Goal: Book appointment/travel/reservation

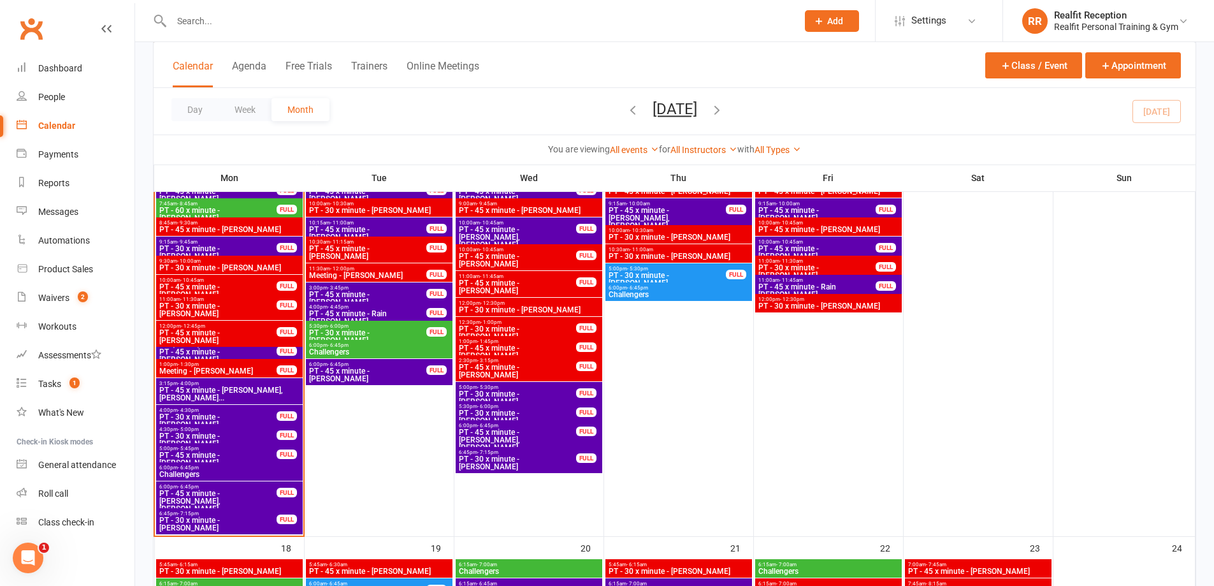
click at [254, 414] on span "PT - 30 x minute - [PERSON_NAME]" at bounding box center [218, 420] width 119 height 15
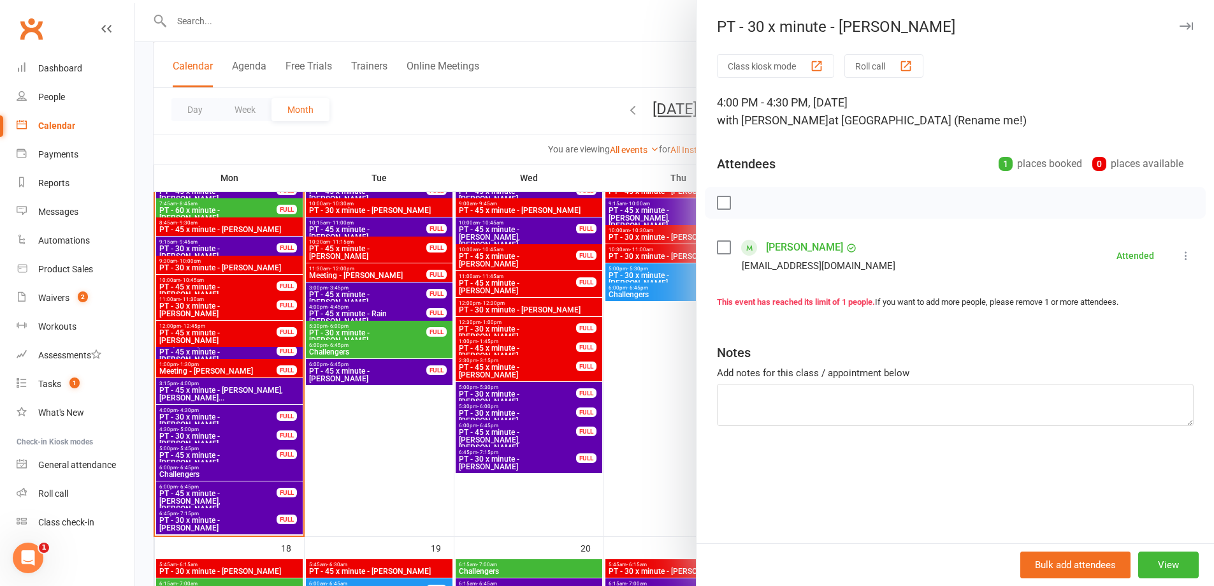
click at [718, 249] on label at bounding box center [723, 247] width 13 height 13
click at [750, 203] on icon "button" at bounding box center [752, 203] width 14 height 14
click at [427, 505] on div at bounding box center [674, 293] width 1079 height 586
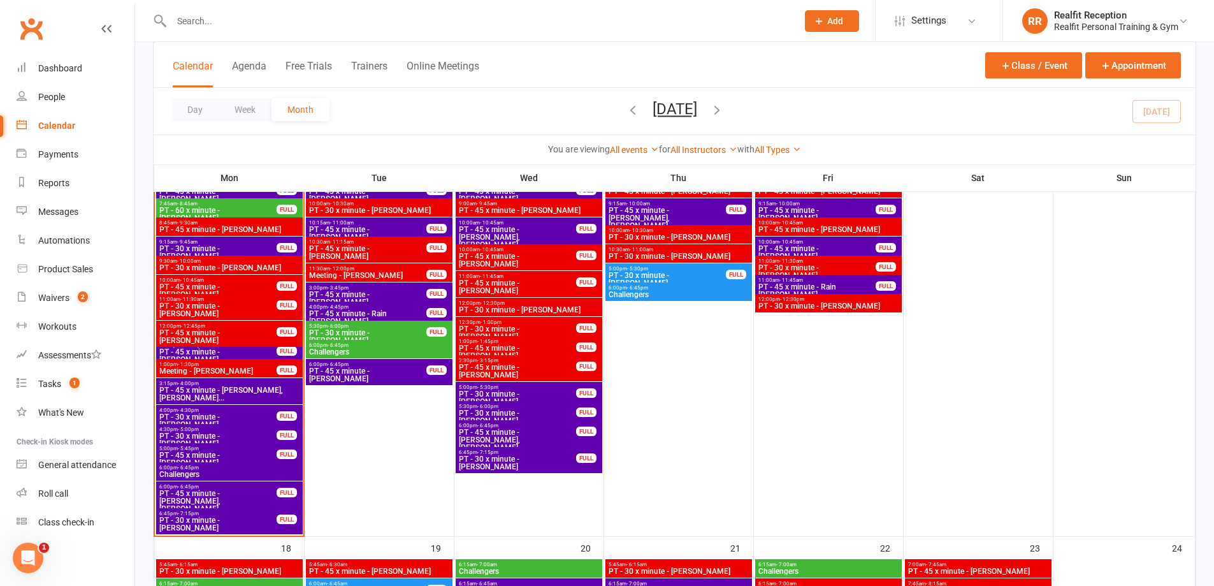
scroll to position [892, 0]
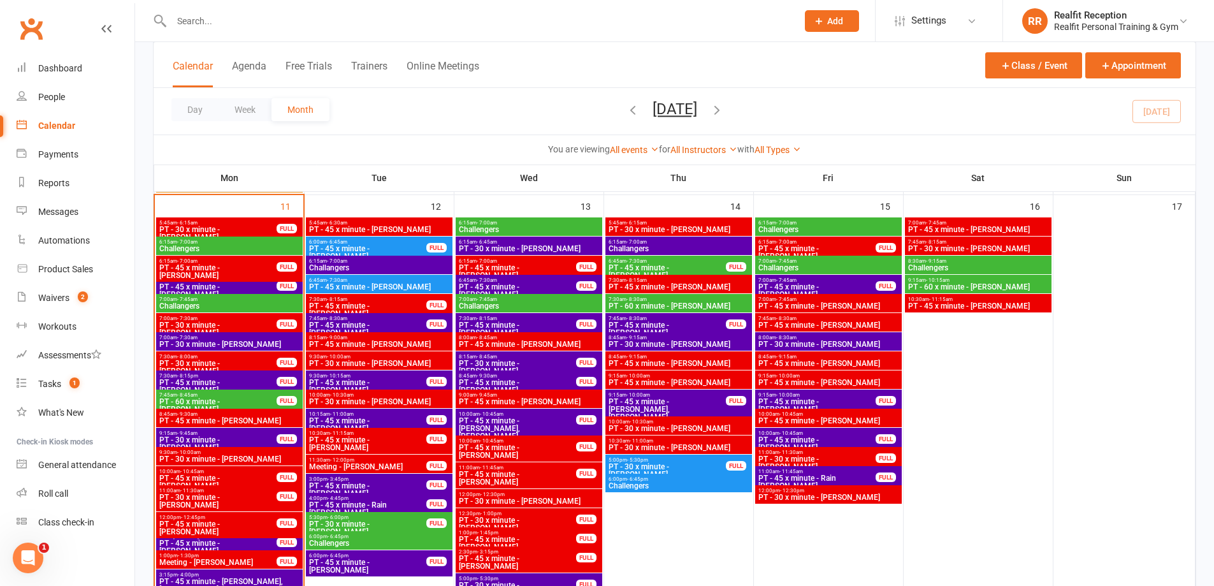
click at [394, 420] on span "PT - 45 x minute - [PERSON_NAME]" at bounding box center [367, 424] width 119 height 15
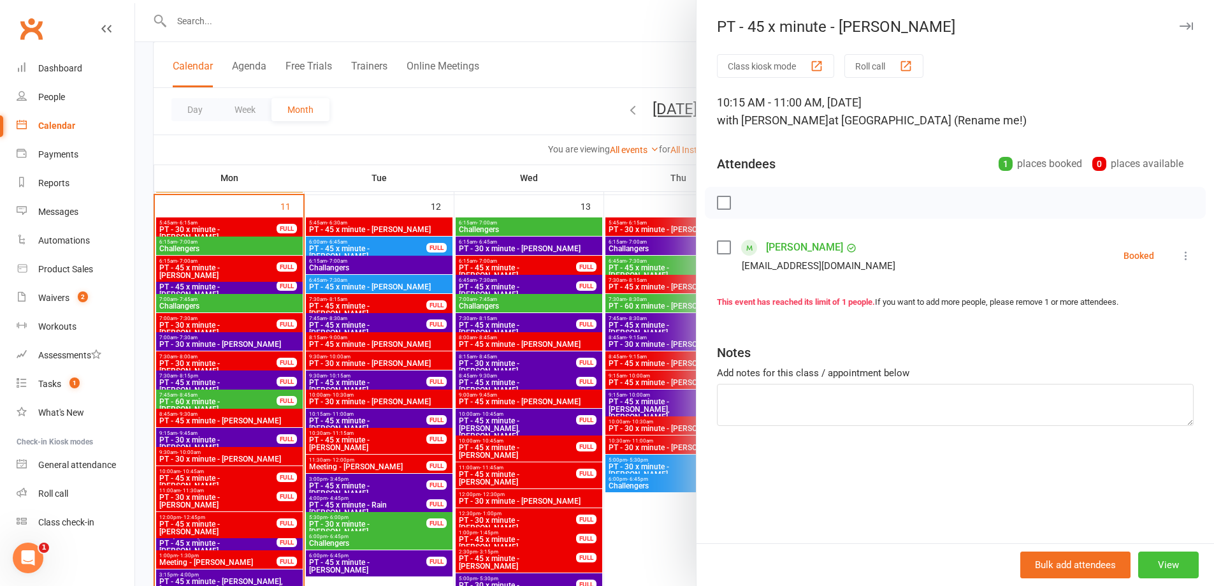
click at [1152, 560] on button "View" at bounding box center [1168, 564] width 61 height 27
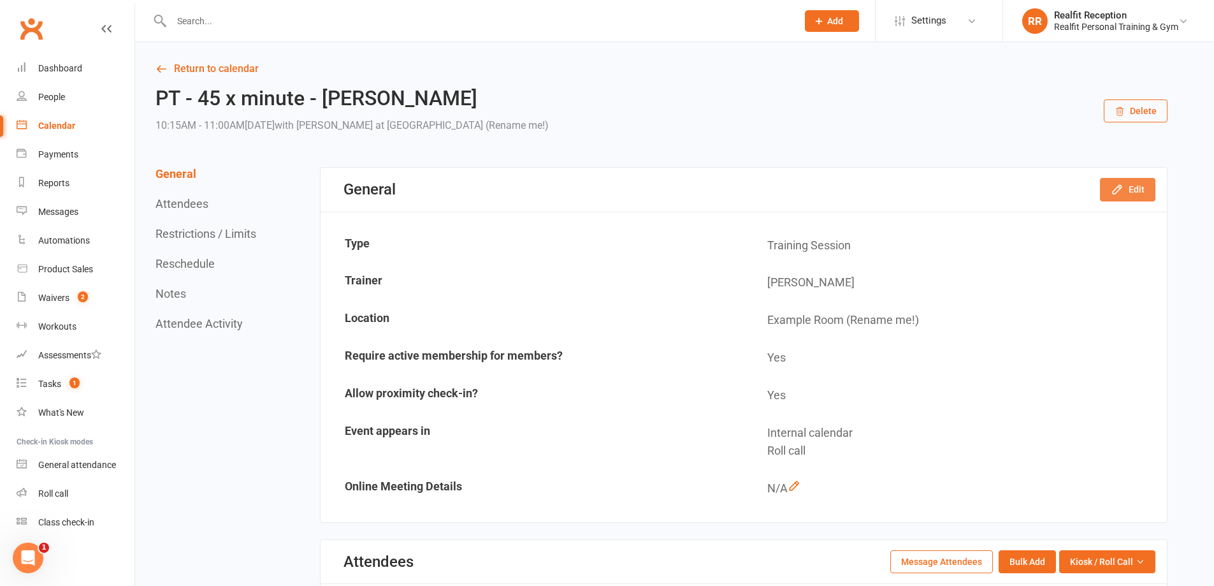
click at [1120, 196] on icon "button" at bounding box center [1117, 189] width 13 height 13
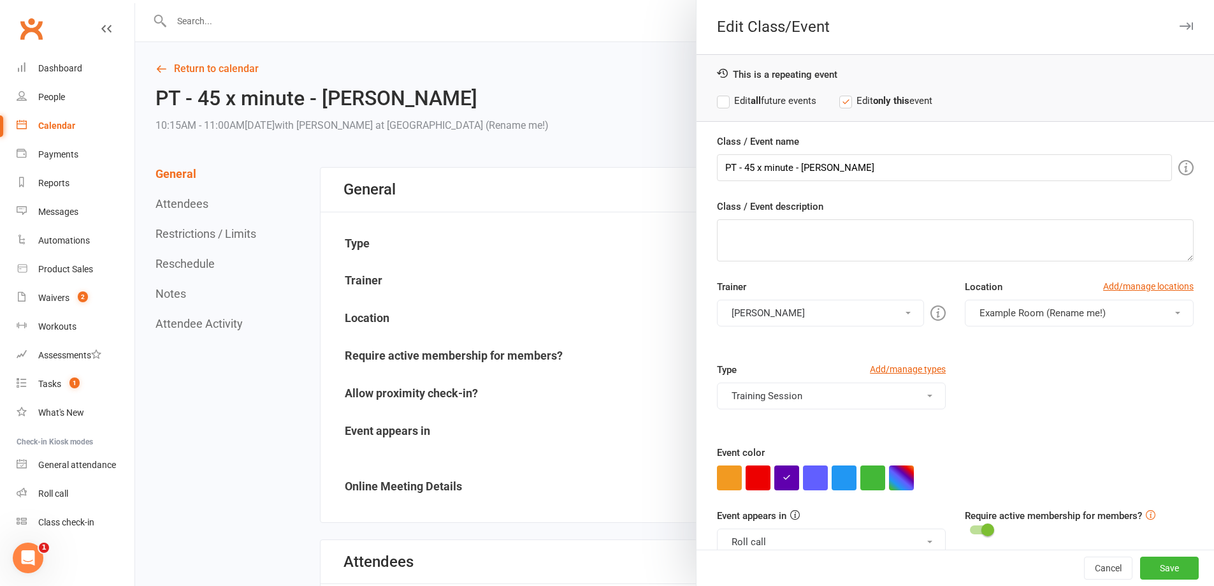
click at [512, 222] on div at bounding box center [674, 293] width 1079 height 586
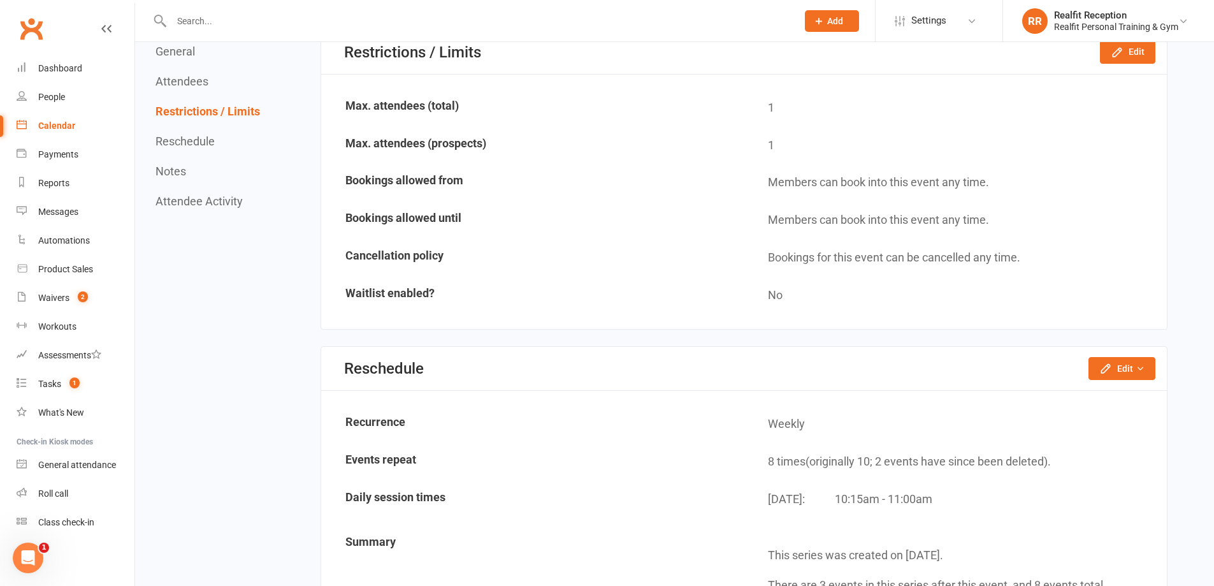
scroll to position [828, 0]
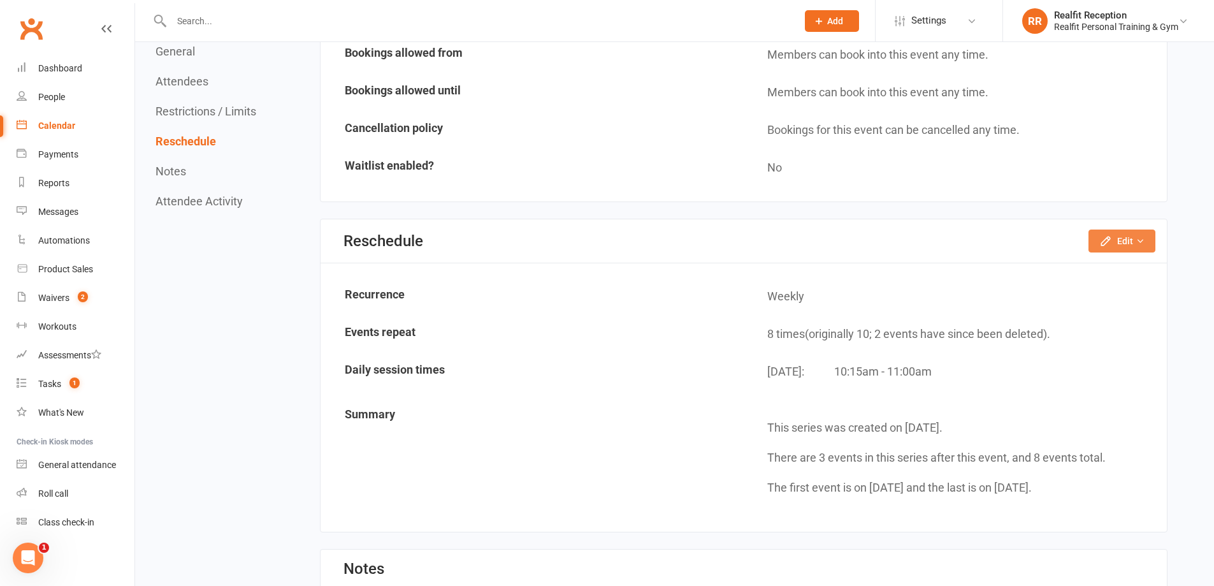
click at [1130, 242] on button "Edit" at bounding box center [1121, 240] width 67 height 23
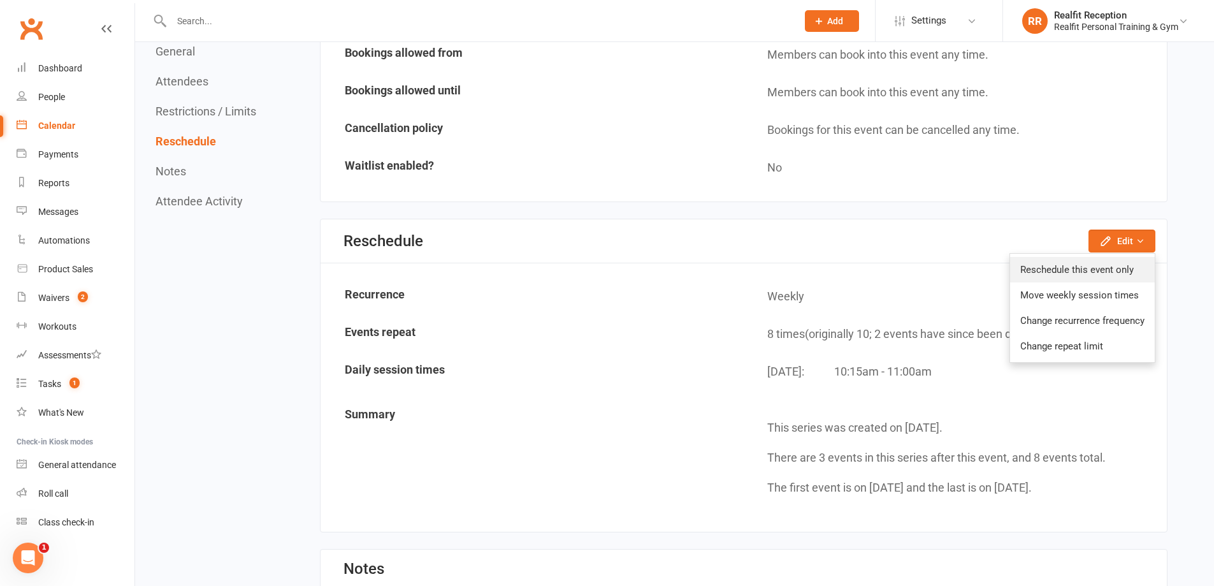
click at [1114, 275] on link "Reschedule this event only" at bounding box center [1082, 269] width 145 height 25
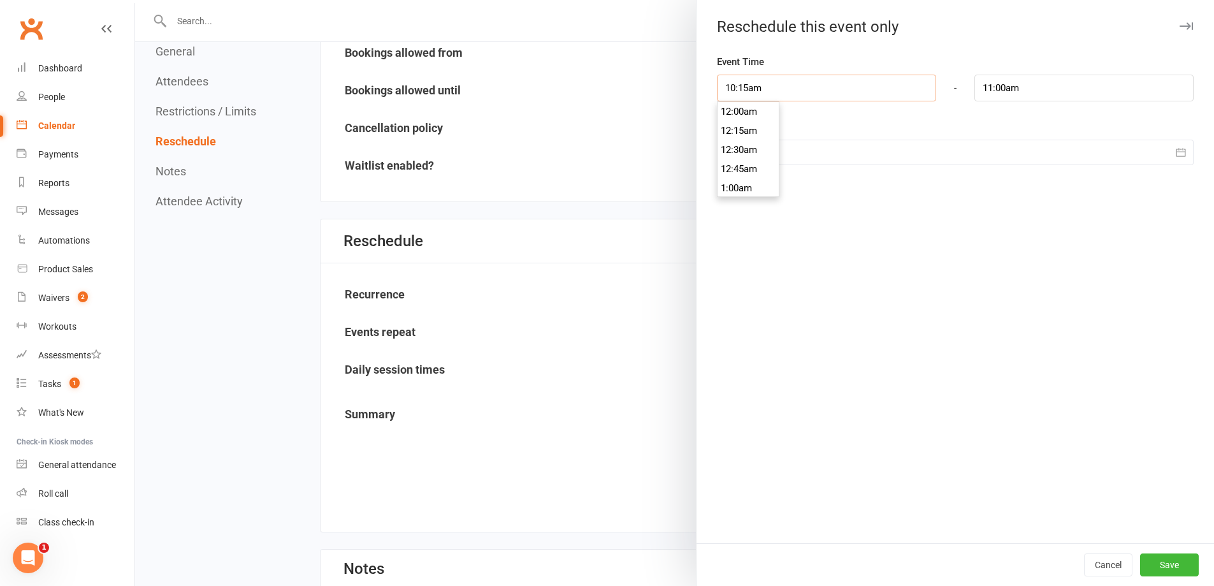
click at [800, 89] on input "10:15am" at bounding box center [826, 88] width 219 height 27
type input "8:30am"
type input "9:15am"
click at [744, 124] on li "8:30am" at bounding box center [748, 124] width 61 height 19
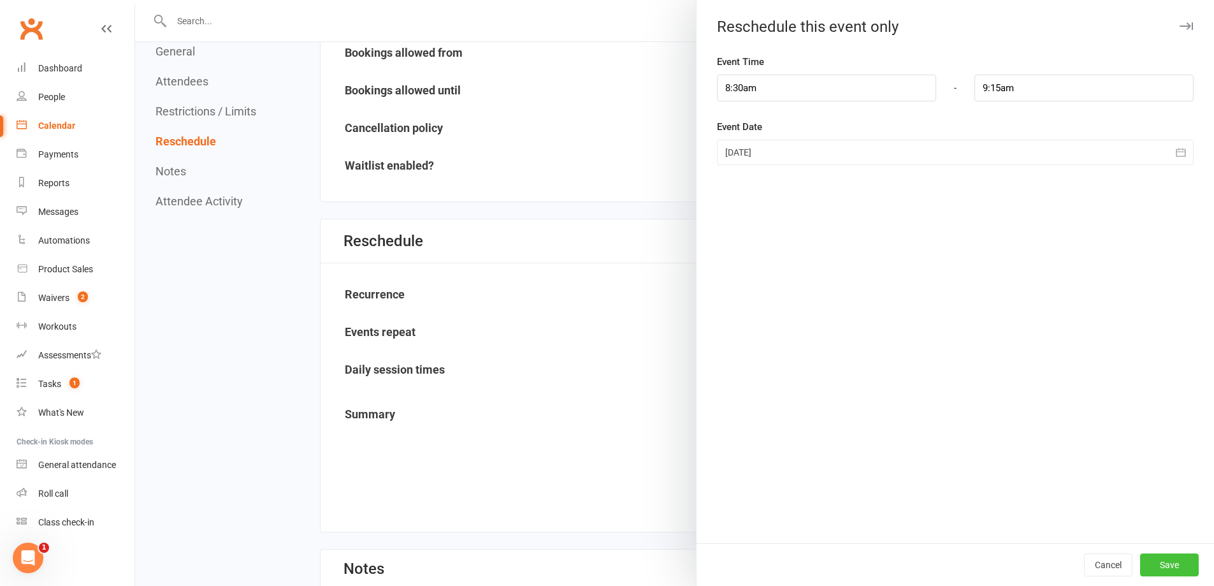
click at [1164, 565] on button "Save" at bounding box center [1169, 564] width 59 height 23
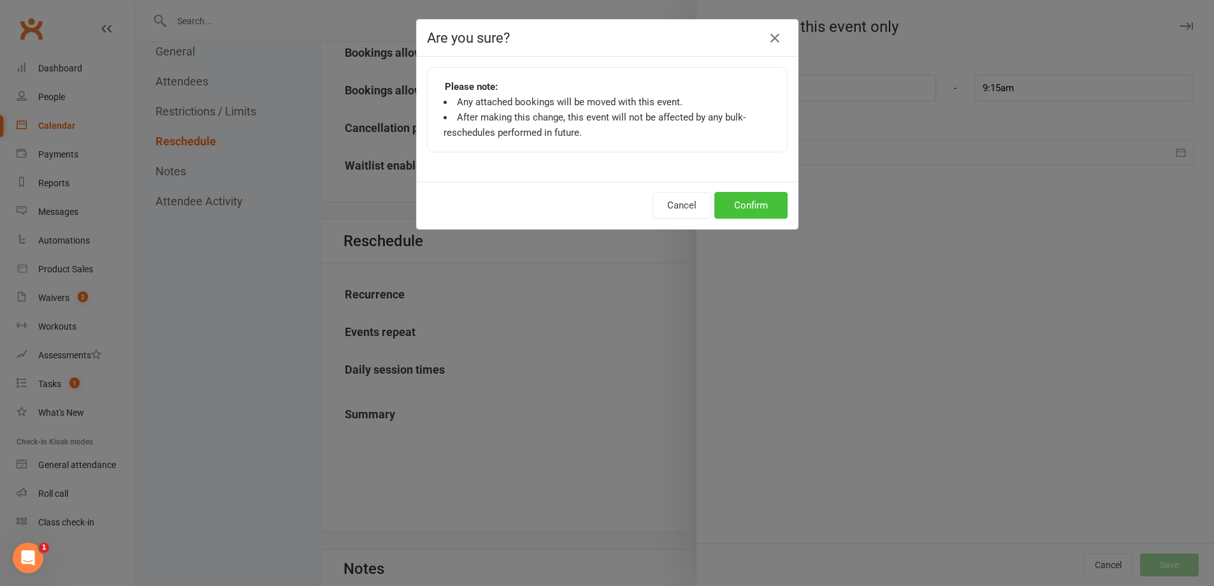
click at [749, 203] on button "Confirm" at bounding box center [750, 205] width 73 height 27
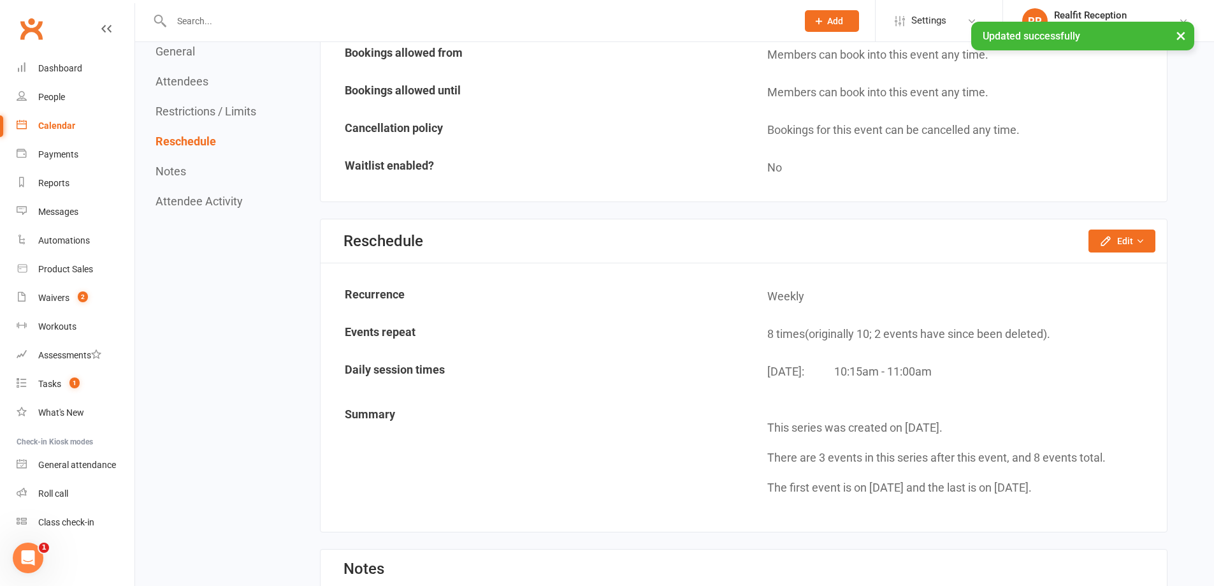
click at [66, 124] on div "Calendar" at bounding box center [56, 125] width 37 height 10
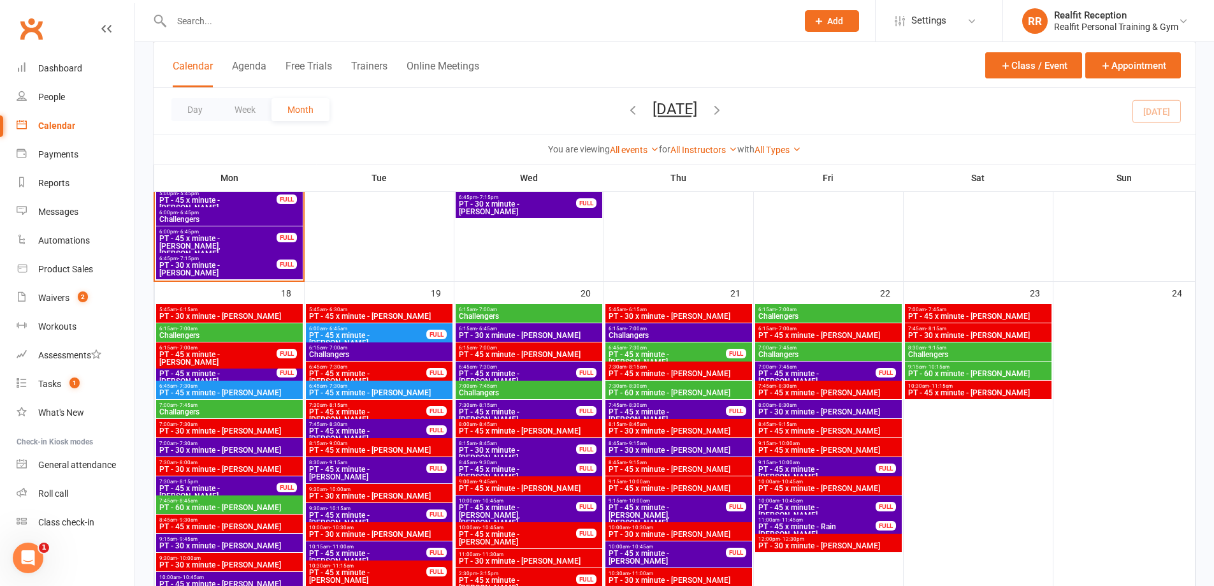
scroll to position [1466, 0]
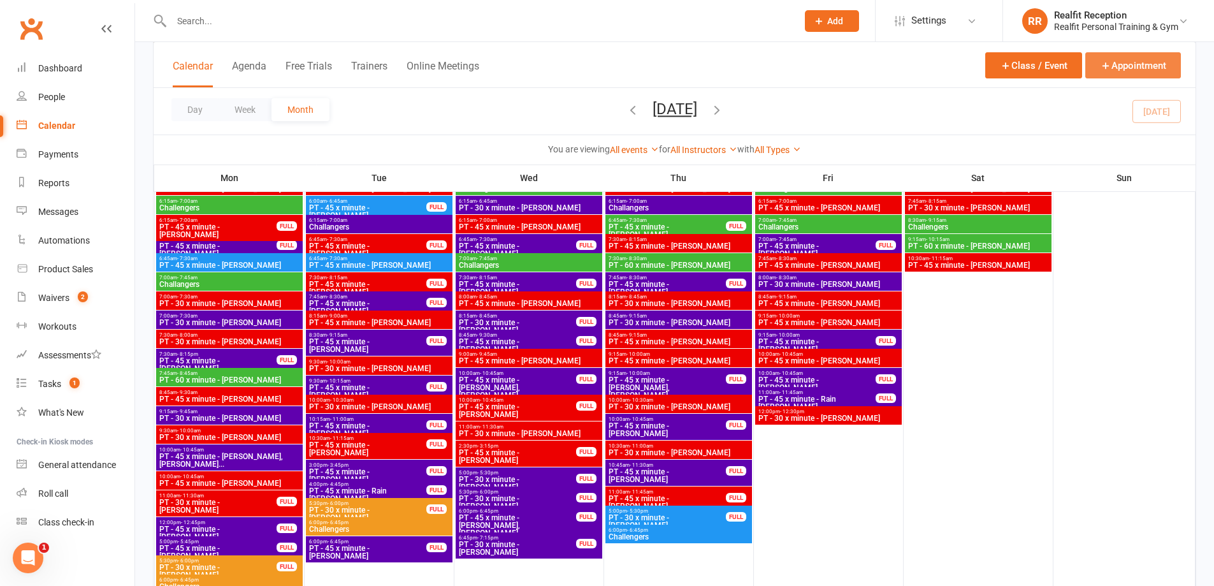
click at [1147, 66] on button "Appointment" at bounding box center [1133, 65] width 96 height 26
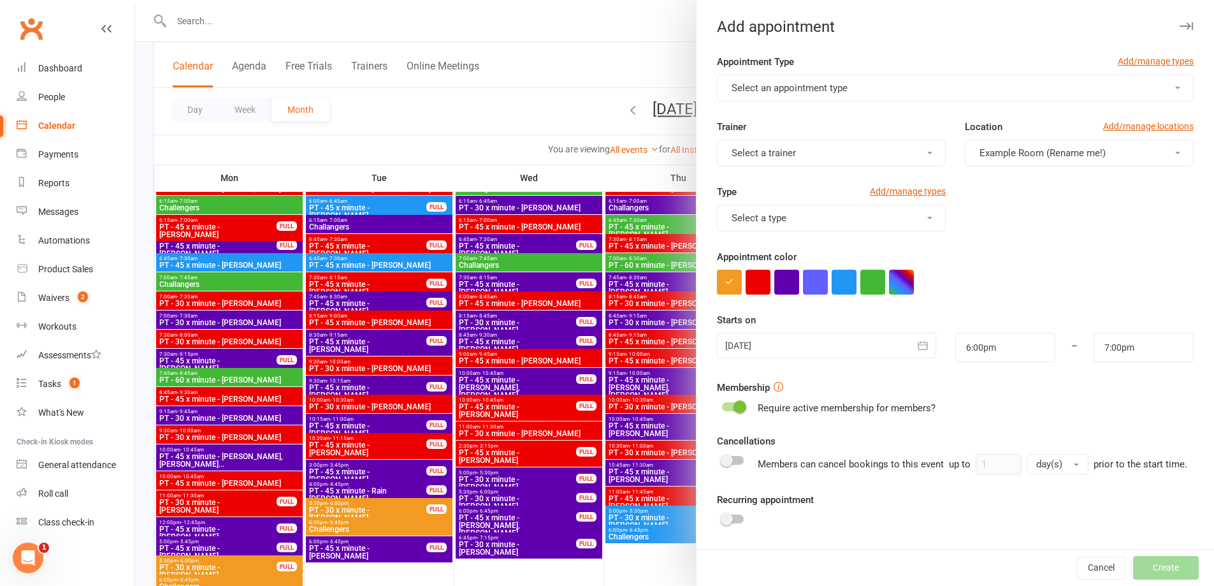
click at [796, 156] on button "Select a trainer" at bounding box center [831, 153] width 229 height 27
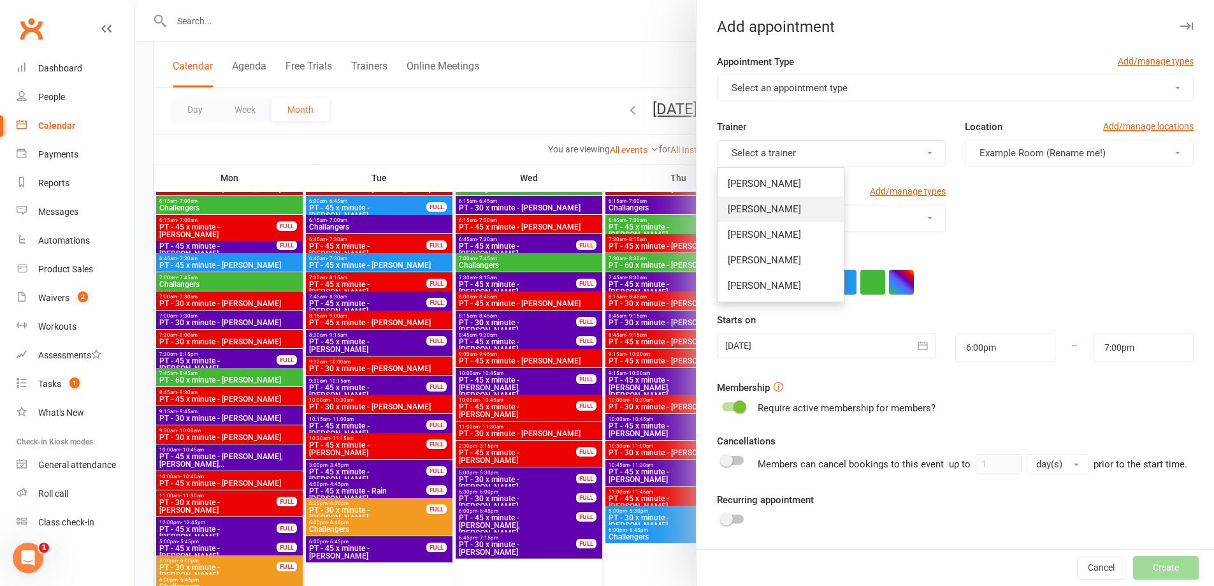
click at [779, 209] on span "[PERSON_NAME]" at bounding box center [764, 208] width 73 height 11
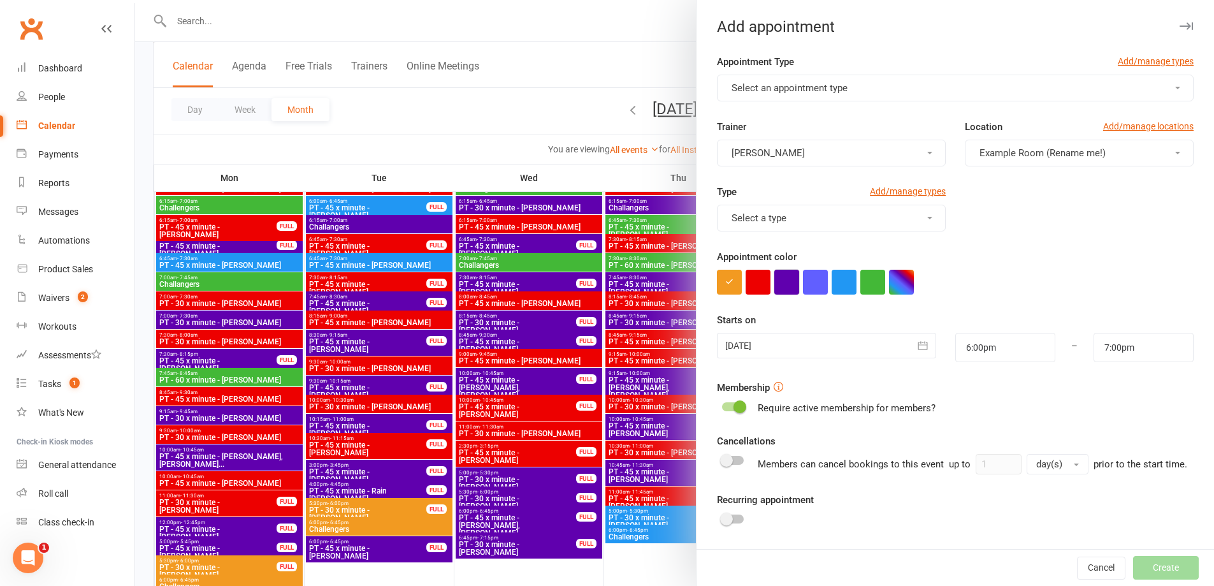
click at [779, 288] on button "button" at bounding box center [786, 282] width 25 height 25
drag, startPoint x: 1002, startPoint y: 351, endPoint x: 939, endPoint y: 335, distance: 64.3
click at [946, 335] on div "6:00pm 12:00am 12:15am 12:30am 12:45am 1:00am 1:15am 1:30am 1:45am 2:00am 2:15a…" at bounding box center [1005, 347] width 119 height 29
type input "1"
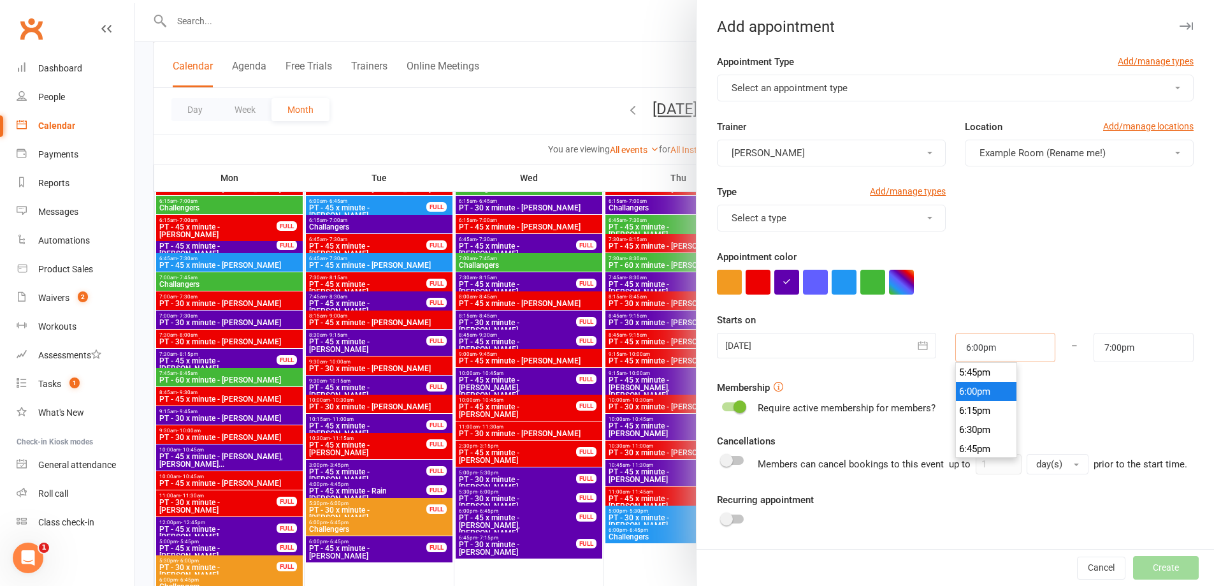
type input "2:00am"
type input "10"
type input "11:00am"
type input "10.4"
type input "2:04am"
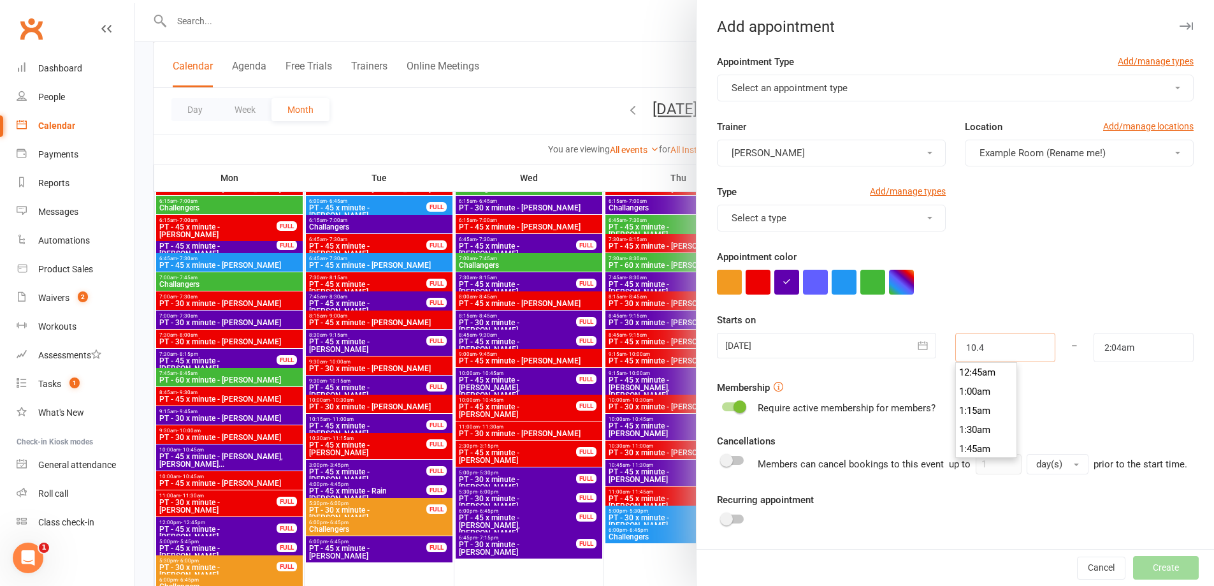
type input "10.44"
type input "11:44am"
type input "10.4"
type input "2:04am"
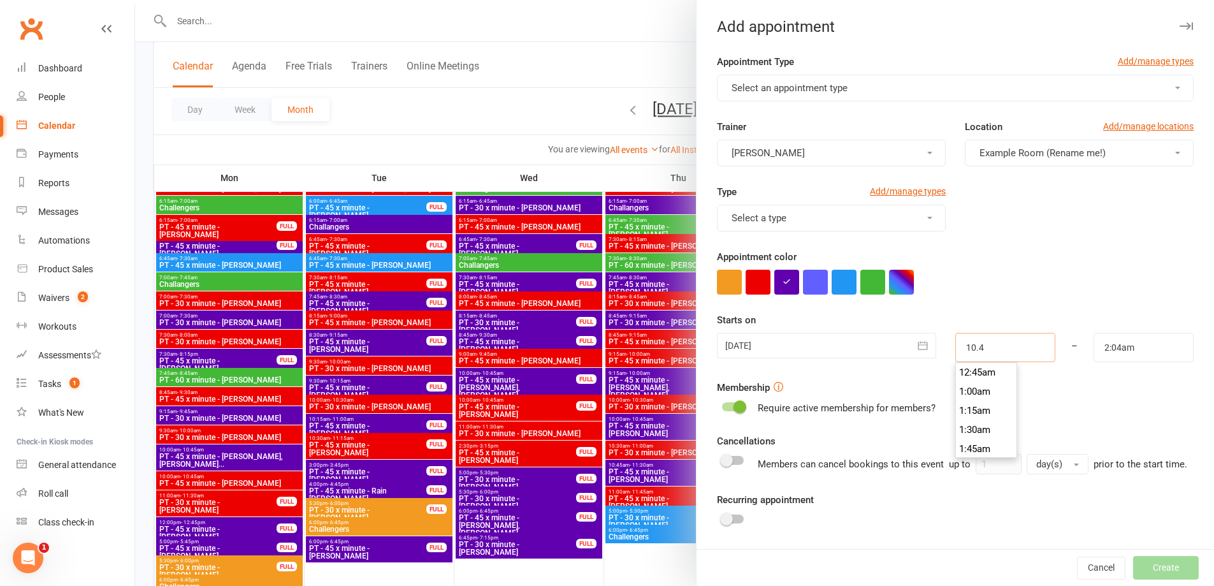
type input "10.45"
type input "11:45am"
type input "10:45am"
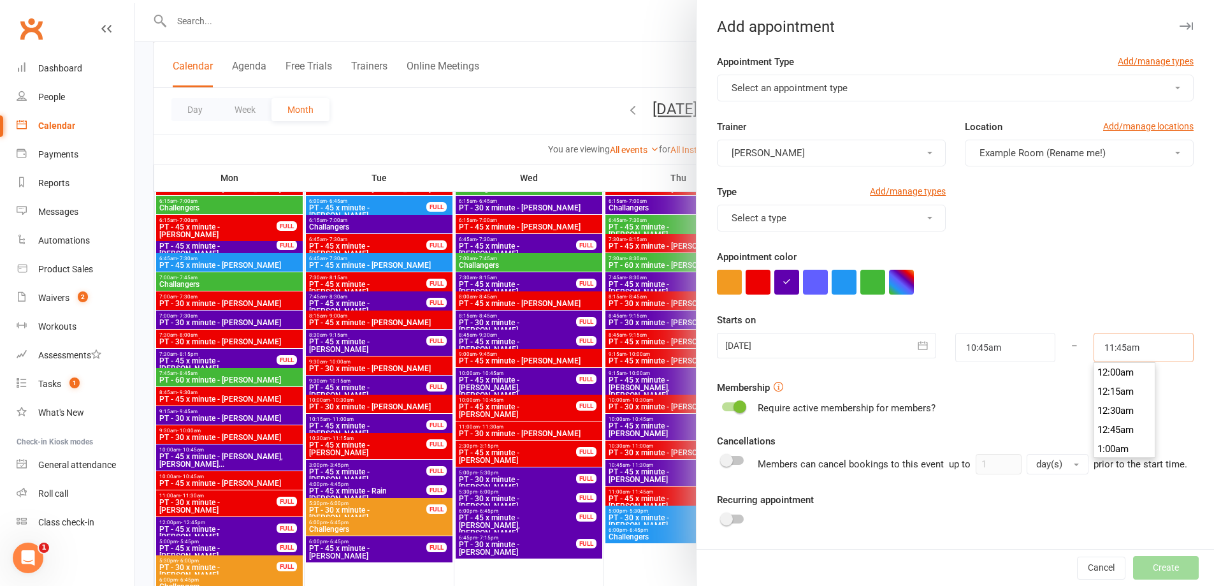
scroll to position [879, 0]
click at [769, 82] on button "Select an appointment type" at bounding box center [955, 88] width 477 height 27
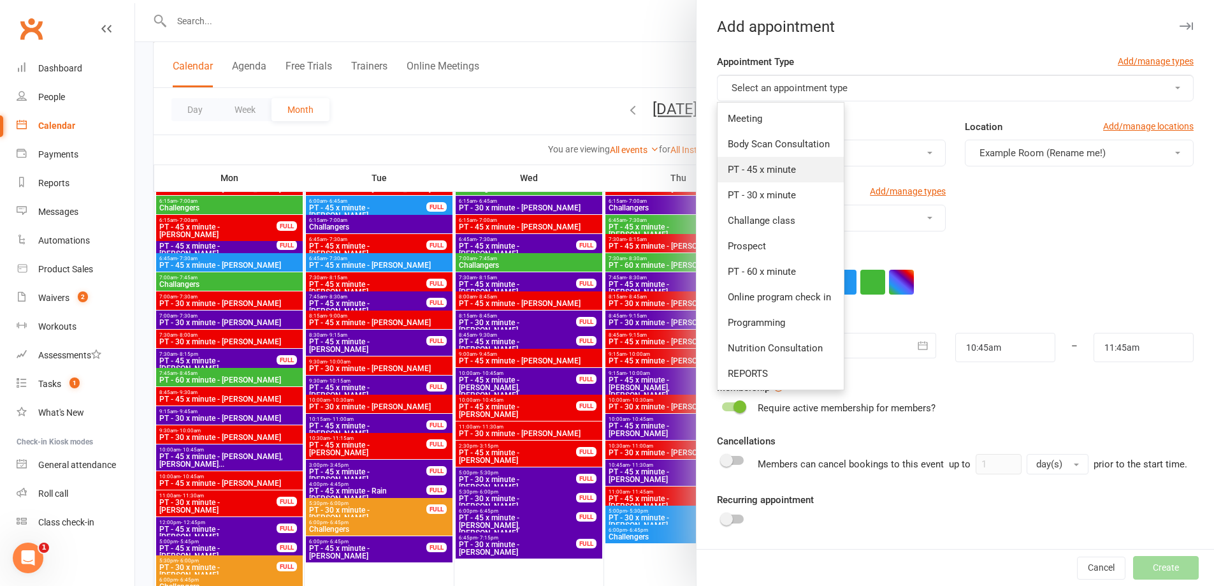
click at [769, 170] on span "PT - 45 x minute" at bounding box center [762, 169] width 68 height 11
type input "11:30am"
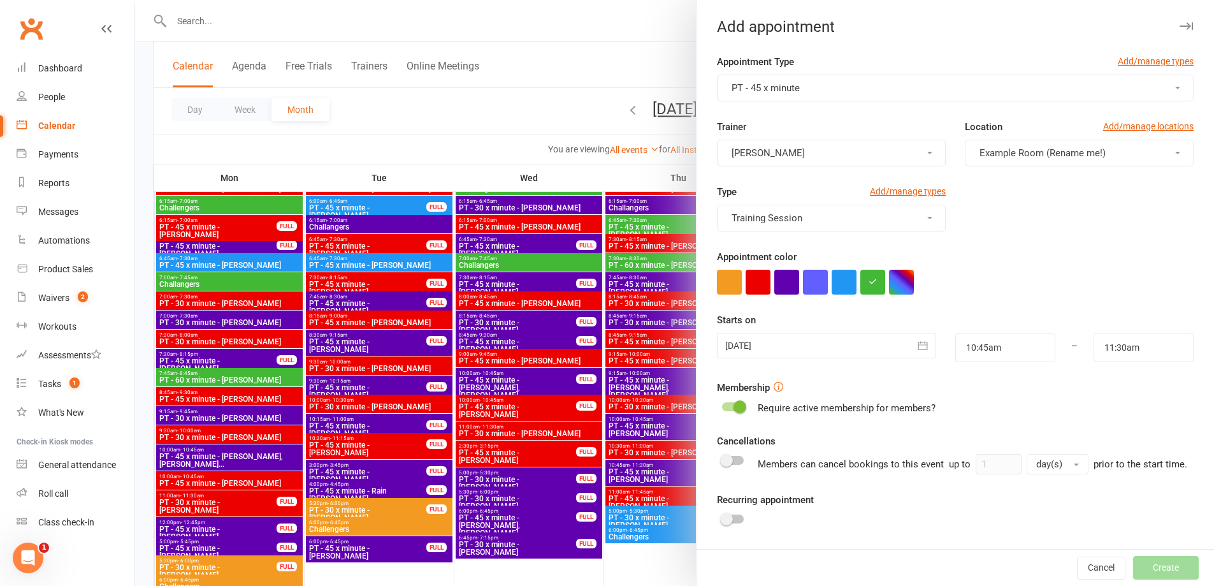
scroll to position [1593, 0]
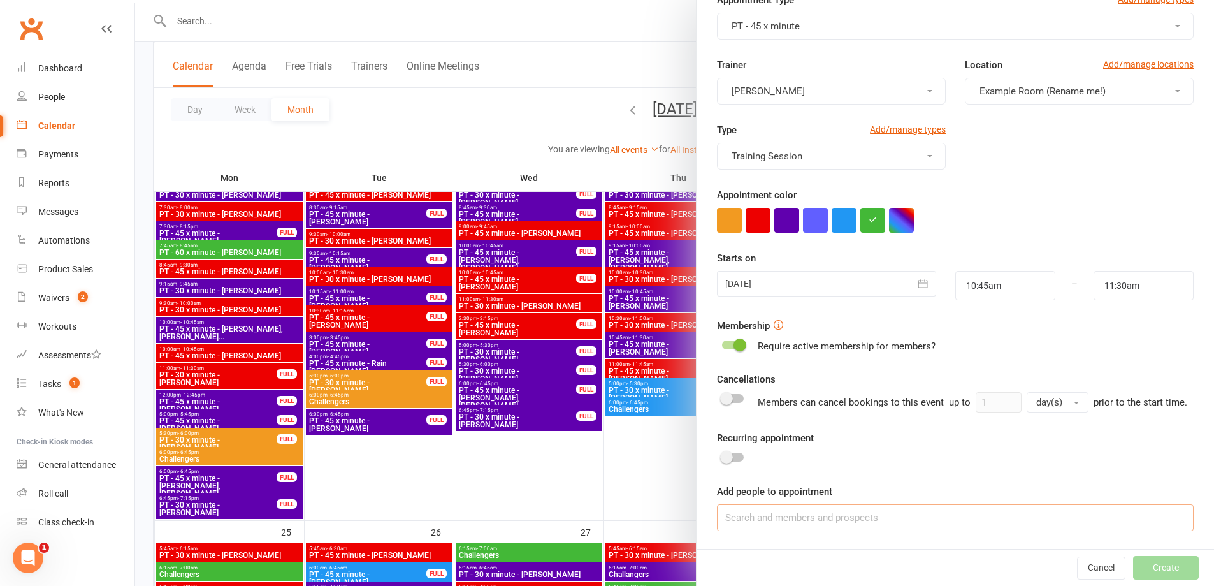
click at [829, 511] on input at bounding box center [955, 517] width 477 height 27
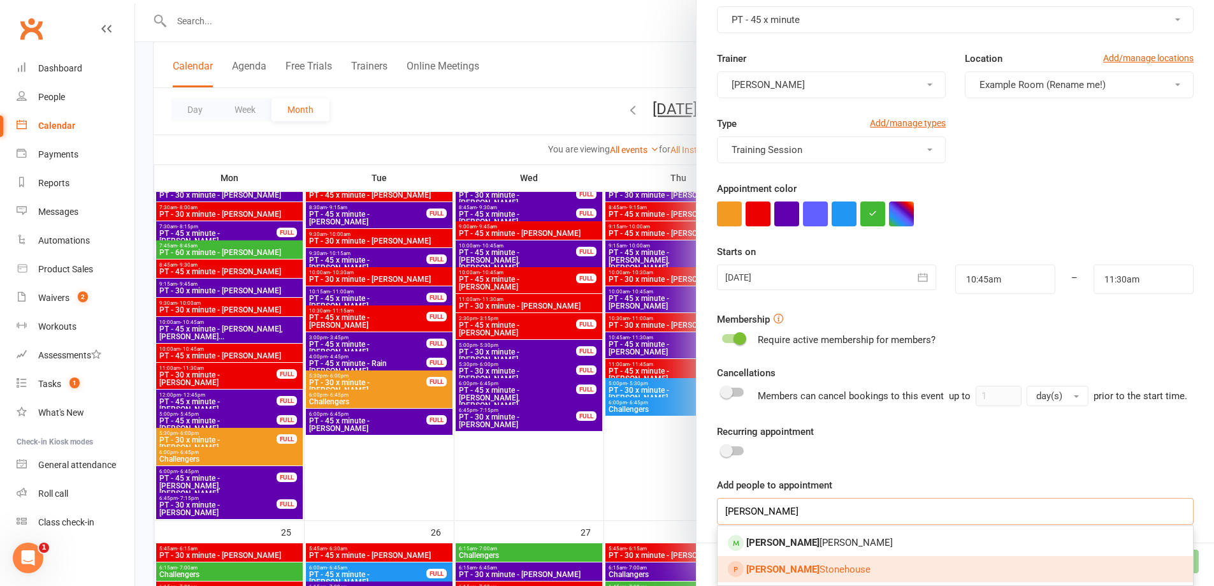
scroll to position [1657, 0]
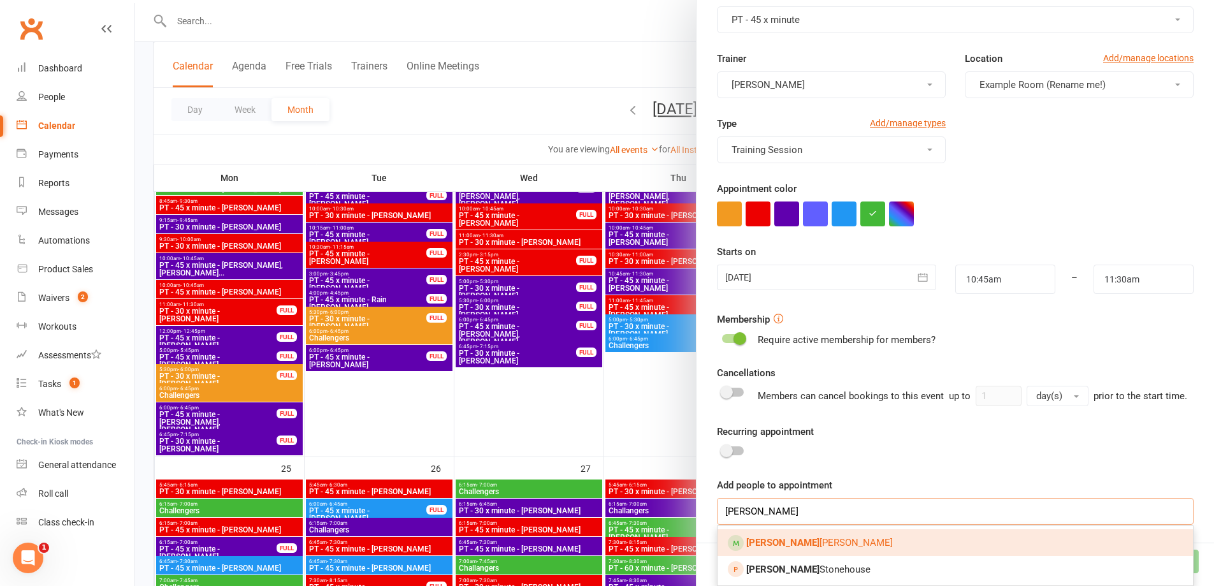
type input "[PERSON_NAME]"
click at [844, 548] on link "[PERSON_NAME]" at bounding box center [955, 542] width 475 height 27
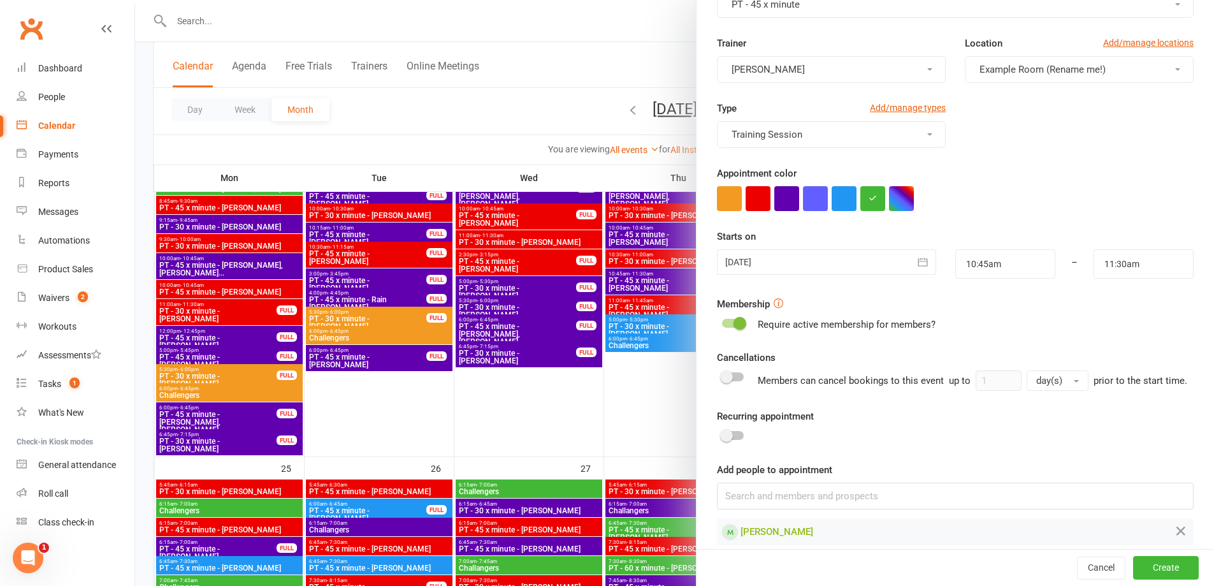
click at [802, 268] on div at bounding box center [826, 261] width 219 height 25
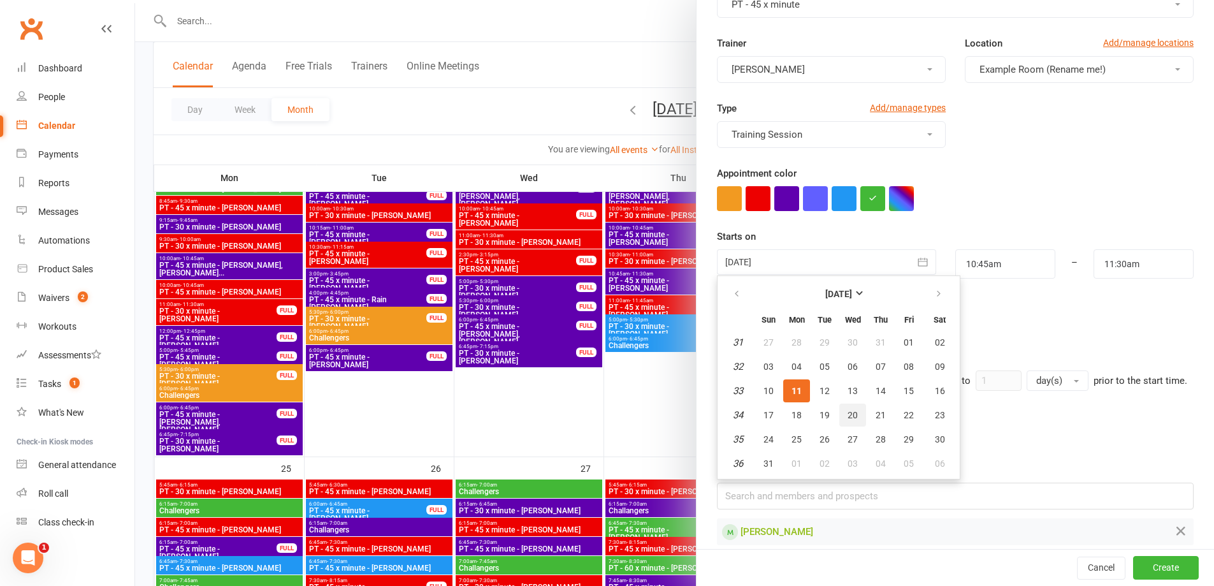
click at [848, 414] on span "20" at bounding box center [853, 415] width 10 height 10
type input "[DATE]"
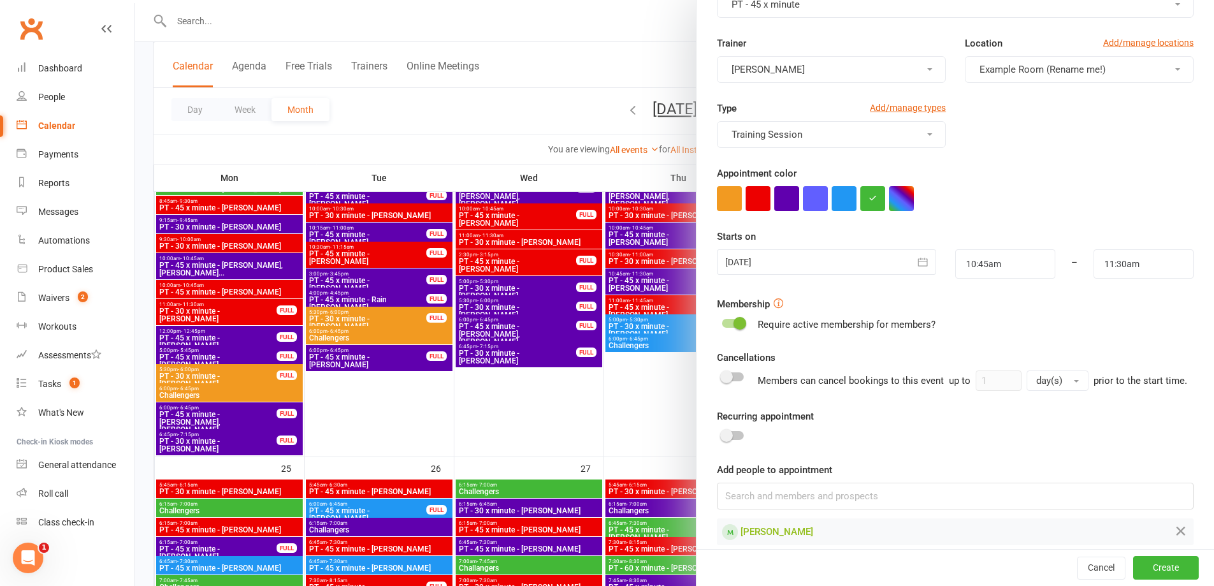
click at [1055, 331] on div "Require active membership for members?" at bounding box center [955, 324] width 477 height 15
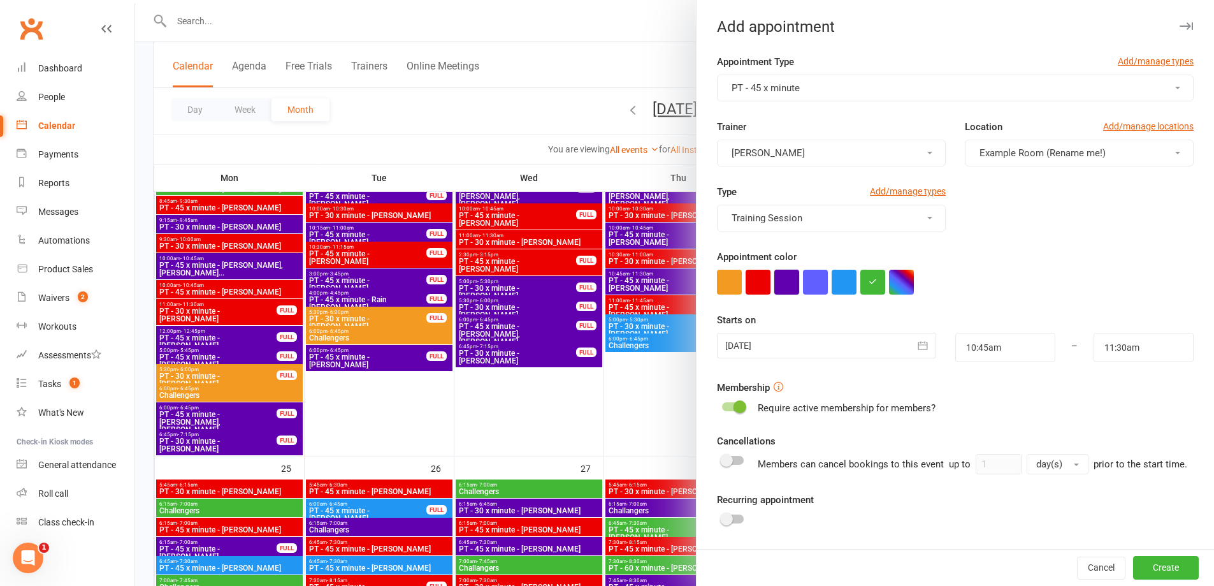
click at [779, 282] on button "button" at bounding box center [786, 282] width 25 height 25
click at [1140, 571] on button "Create" at bounding box center [1166, 567] width 66 height 23
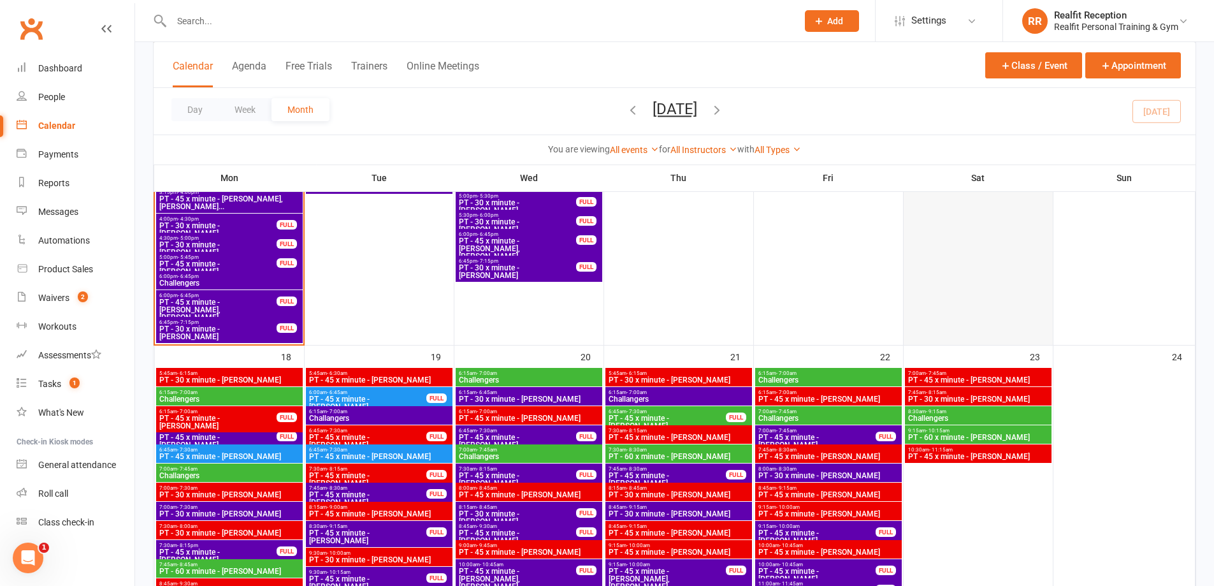
scroll to position [1083, 0]
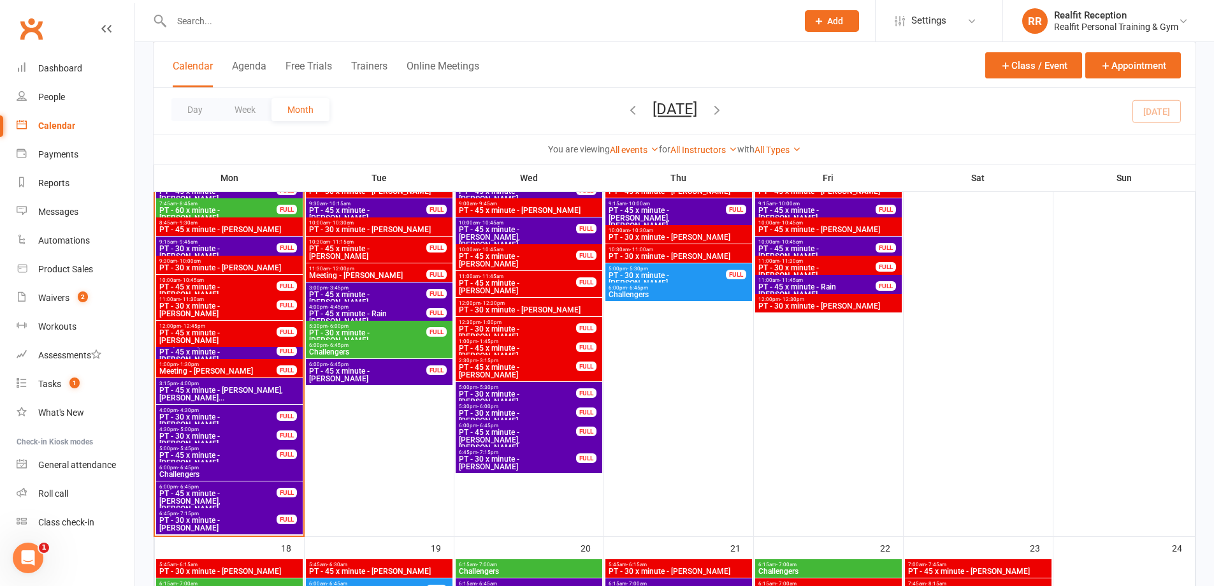
click at [237, 434] on span "PT - 30 x minute - [PERSON_NAME]" at bounding box center [218, 439] width 119 height 15
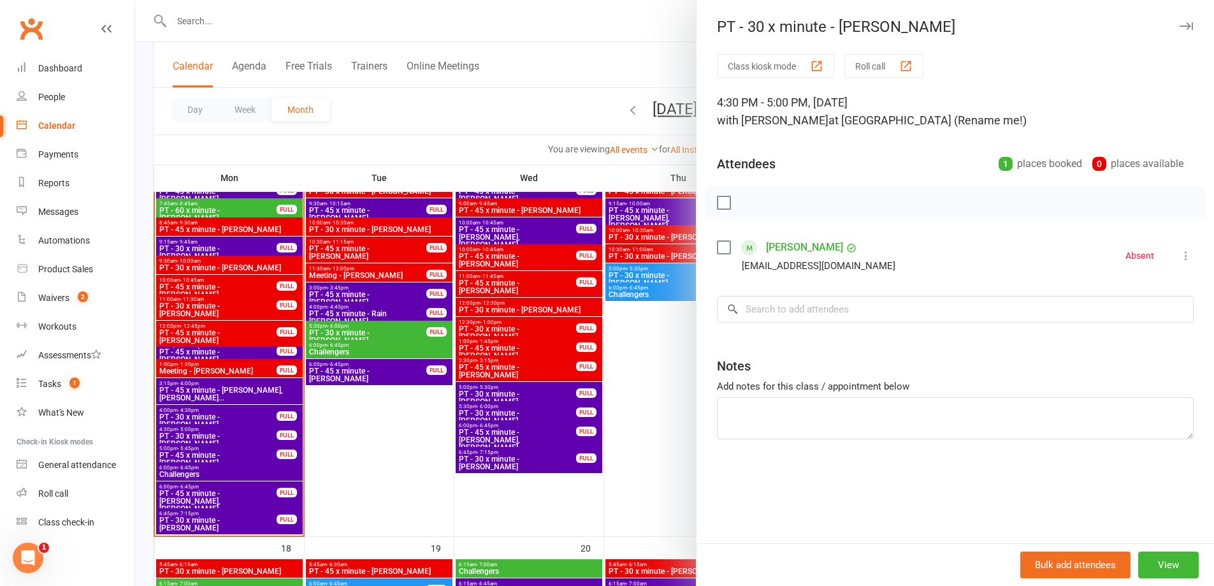
click at [379, 463] on div at bounding box center [674, 293] width 1079 height 586
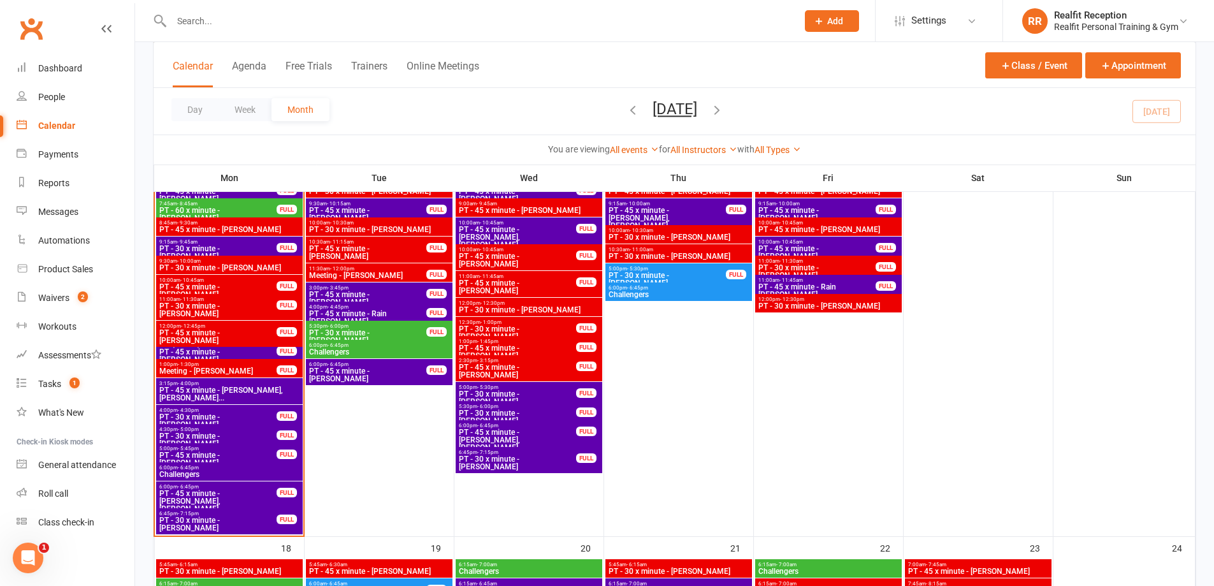
click at [253, 453] on span "PT - 45 x minute - [PERSON_NAME]" at bounding box center [218, 458] width 119 height 15
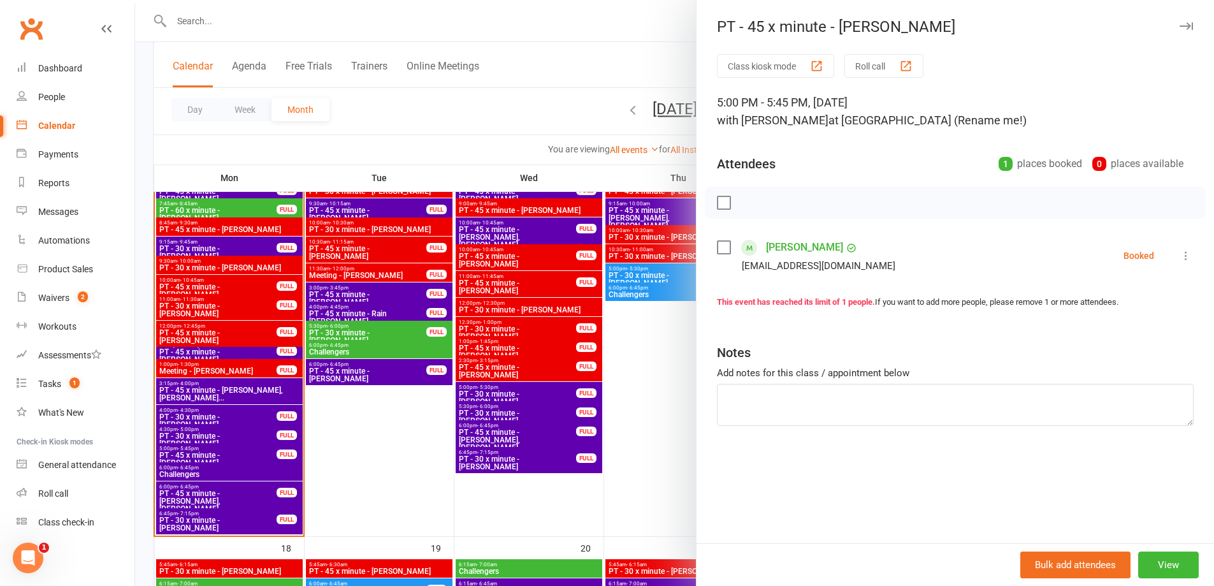
click at [717, 250] on label at bounding box center [723, 247] width 13 height 13
click at [745, 205] on icon "button" at bounding box center [752, 203] width 14 height 14
click at [370, 469] on div at bounding box center [674, 293] width 1079 height 586
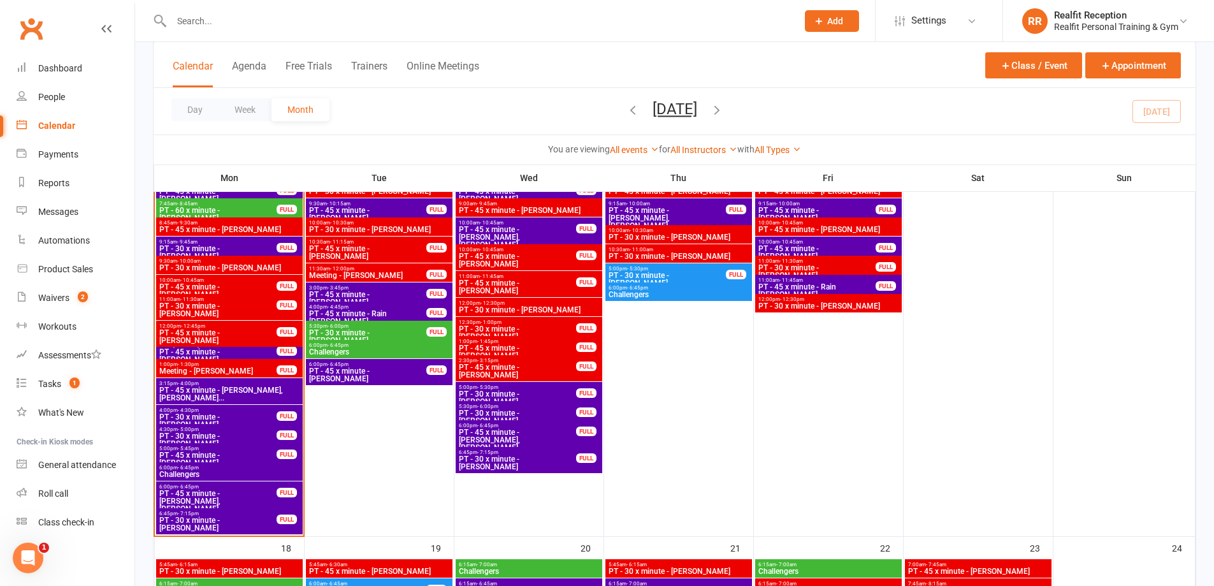
click at [250, 472] on span "Challengers" at bounding box center [229, 474] width 141 height 8
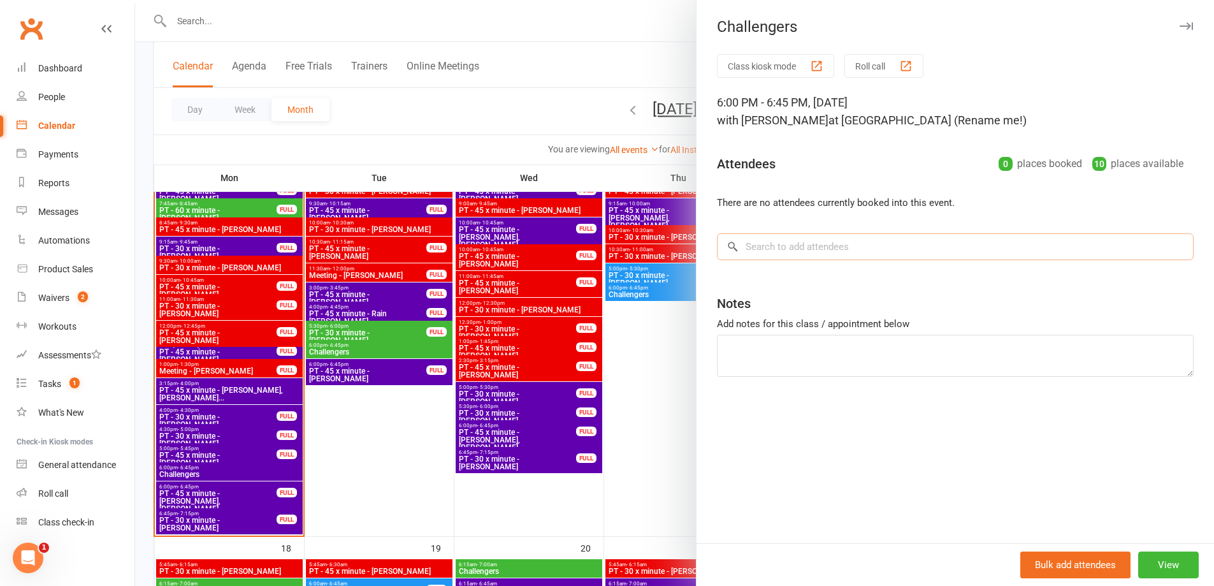
click at [900, 243] on input "search" at bounding box center [955, 246] width 477 height 27
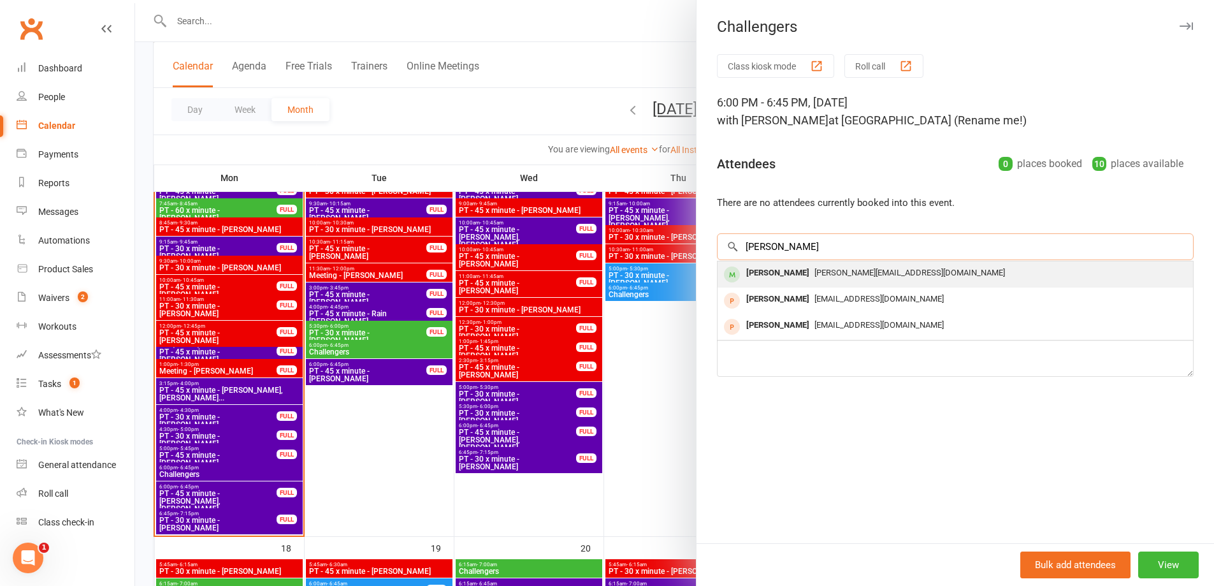
type input "[PERSON_NAME]"
click at [892, 280] on div "[PERSON_NAME][EMAIL_ADDRESS][DOMAIN_NAME]" at bounding box center [955, 273] width 465 height 18
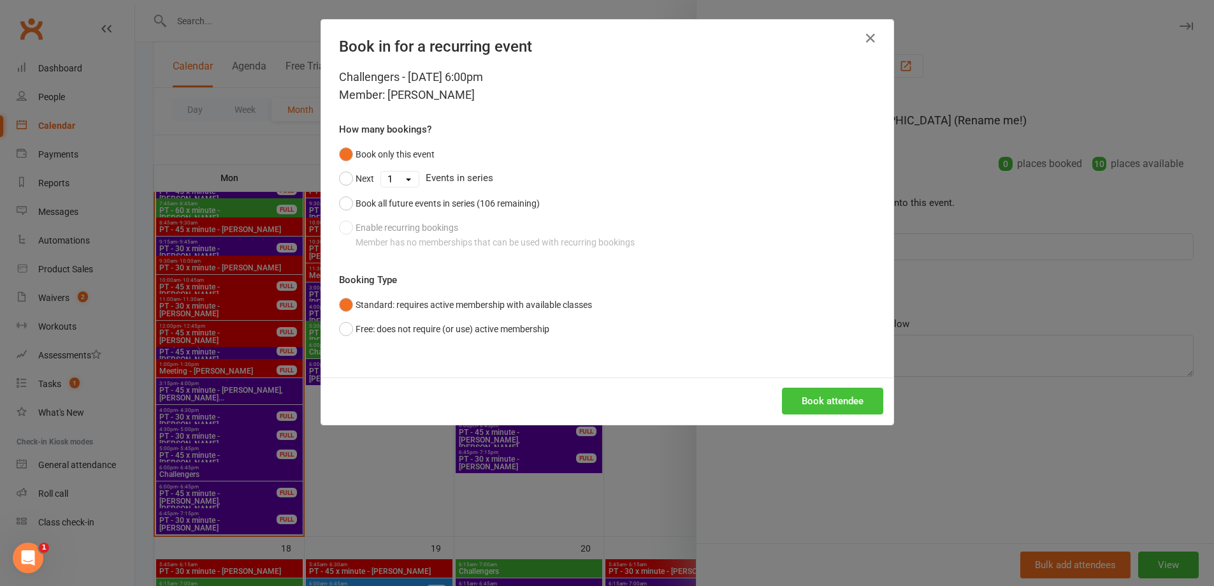
click at [846, 402] on button "Book attendee" at bounding box center [832, 400] width 101 height 27
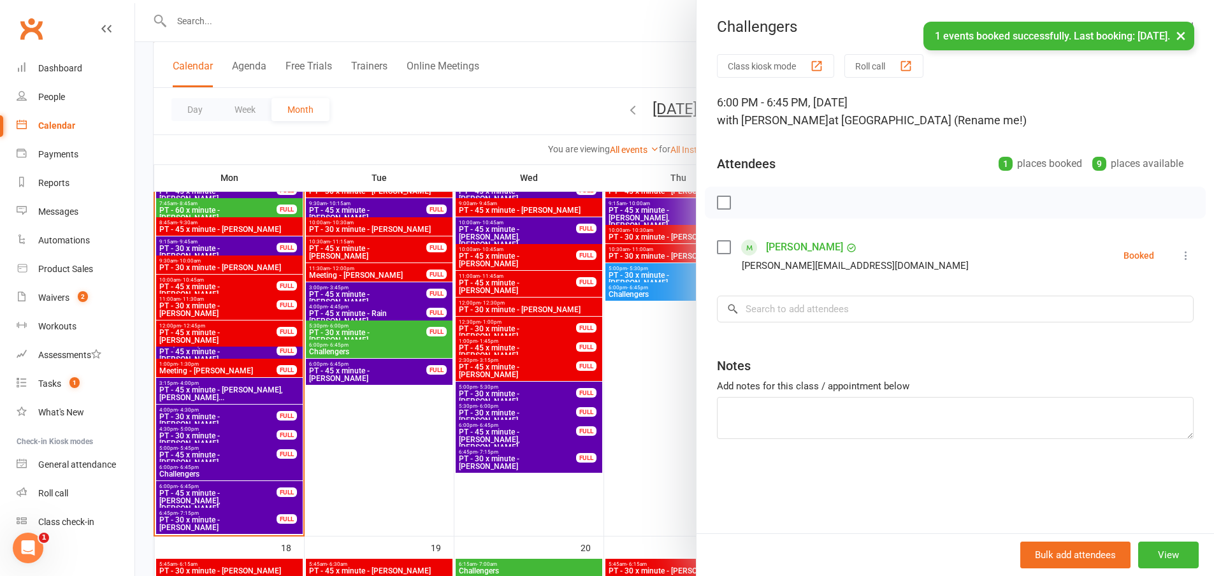
click at [722, 248] on label at bounding box center [723, 247] width 13 height 13
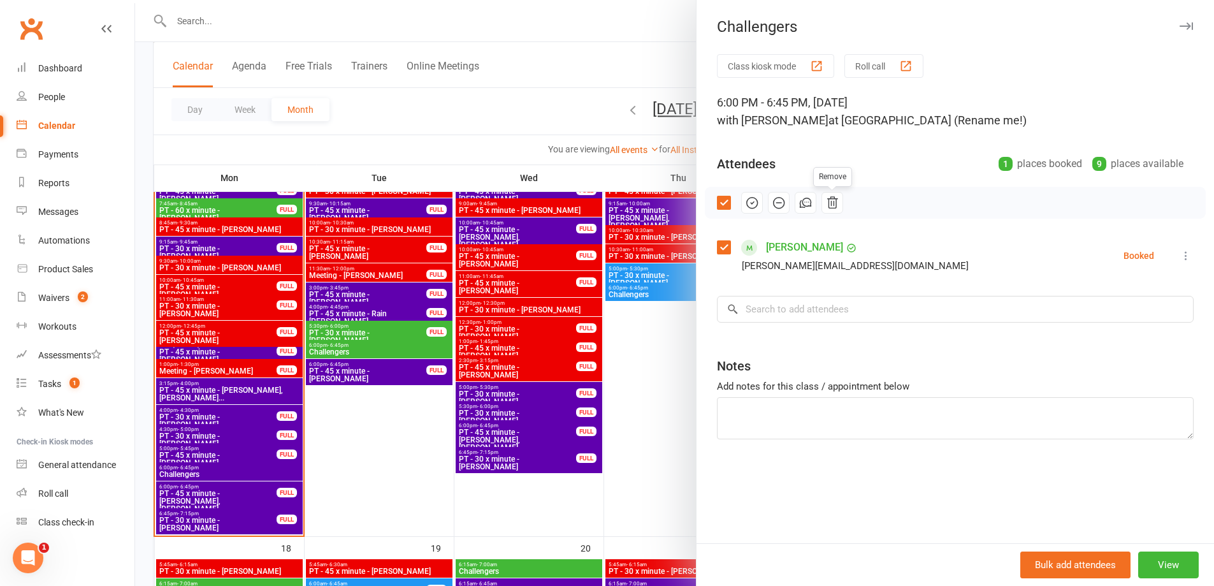
click at [827, 205] on icon "button" at bounding box center [832, 203] width 14 height 14
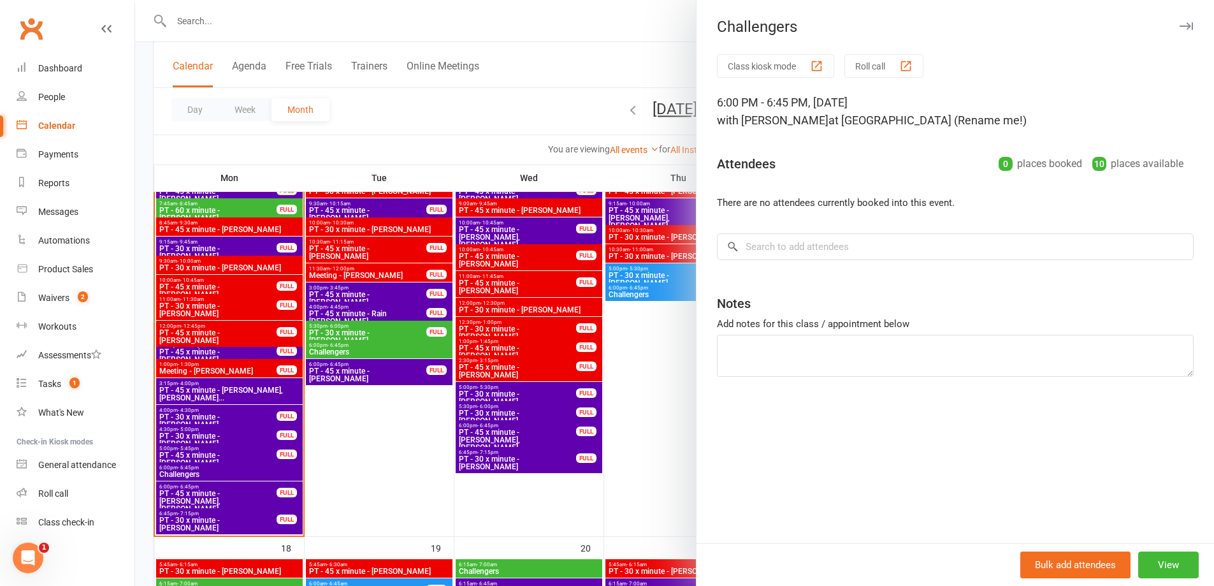
click at [653, 373] on div at bounding box center [674, 293] width 1079 height 586
